Goal: Task Accomplishment & Management: Use online tool/utility

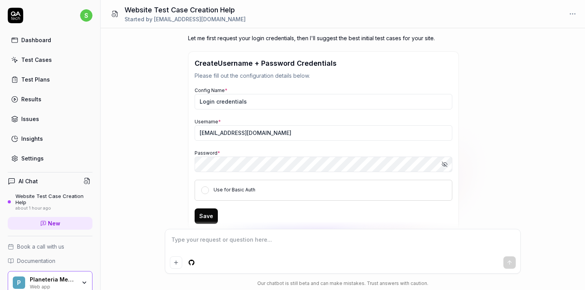
scroll to position [510, 0]
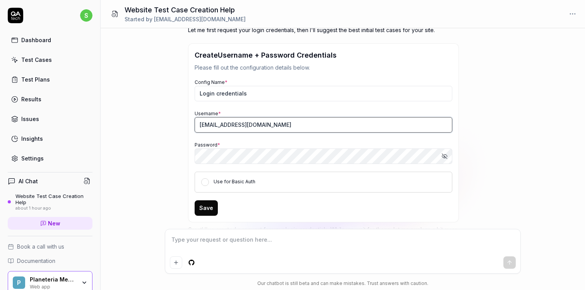
click at [272, 118] on input "[EMAIL_ADDRESS][DOMAIN_NAME]" at bounding box center [322, 124] width 257 height 15
type textarea "*"
click at [272, 118] on input "[EMAIL_ADDRESS][DOMAIN_NAME]" at bounding box center [322, 124] width 257 height 15
type input "planeteria"
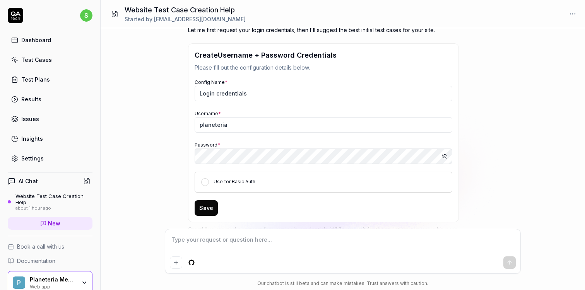
click at [206, 178] on button "Use for Basic Auth" at bounding box center [205, 182] width 8 height 8
click at [207, 200] on button "Save" at bounding box center [205, 207] width 23 height 15
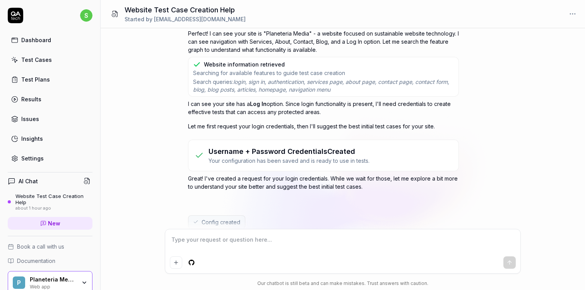
scroll to position [426, 0]
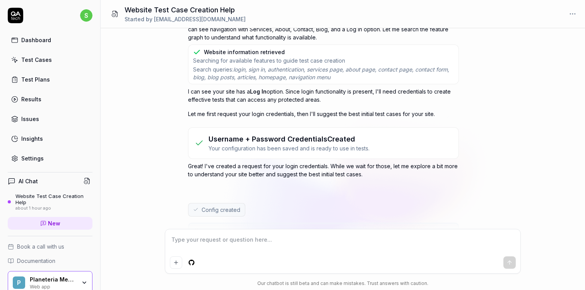
type textarea "*"
